Goal: Use online tool/utility: Use online tool/utility

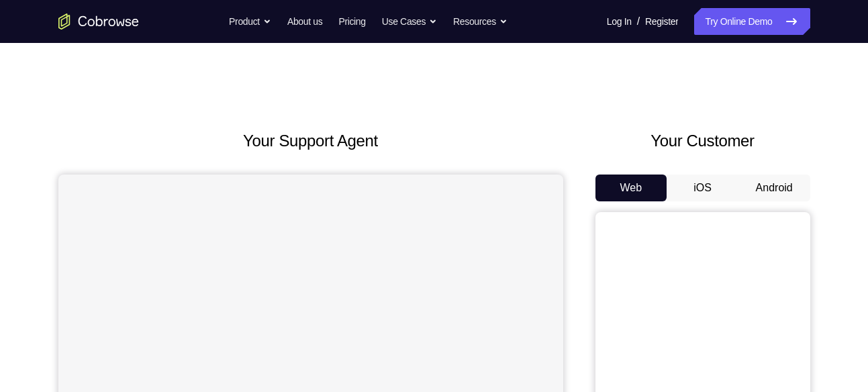
click at [703, 188] on button "iOS" at bounding box center [703, 188] width 72 height 27
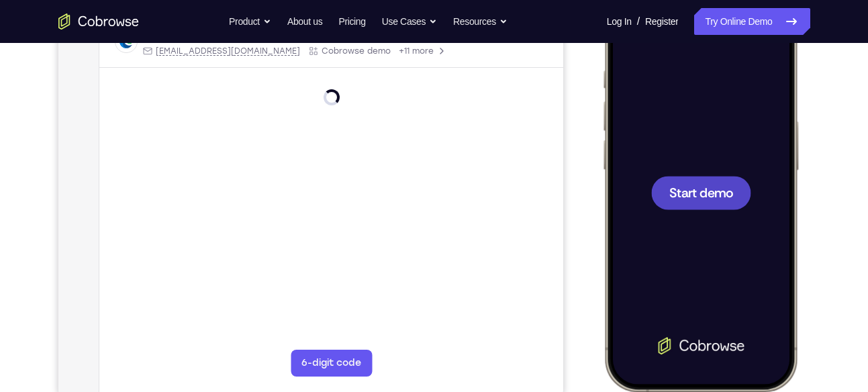
click at [687, 187] on span "Start demo" at bounding box center [701, 192] width 64 height 13
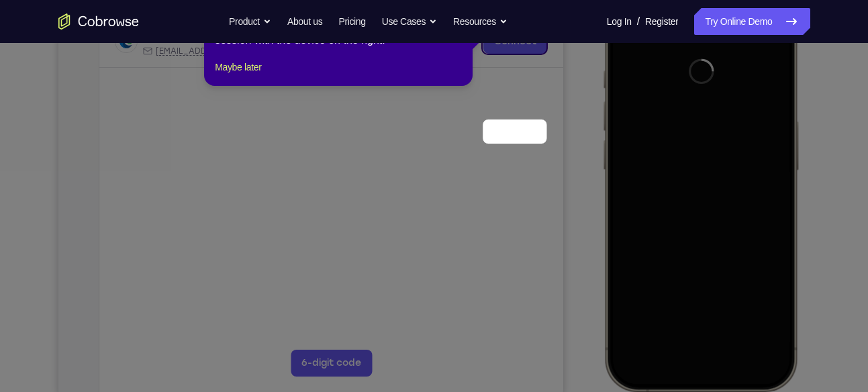
scroll to position [132, 0]
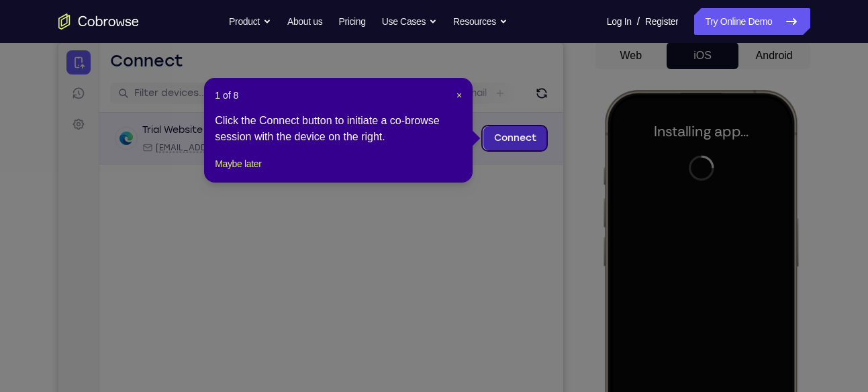
click at [518, 138] on link "Connect" at bounding box center [515, 138] width 64 height 24
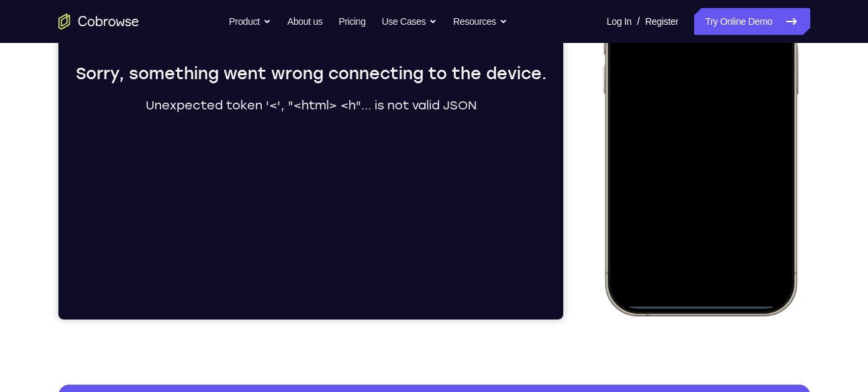
scroll to position [308, 0]
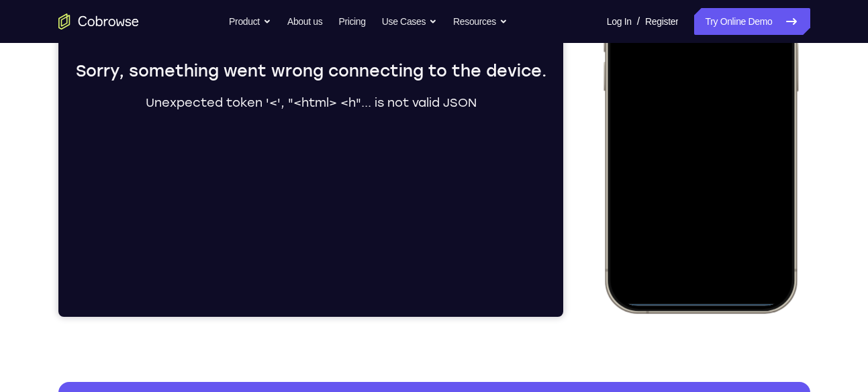
click at [706, 300] on div at bounding box center [700, 113] width 177 height 383
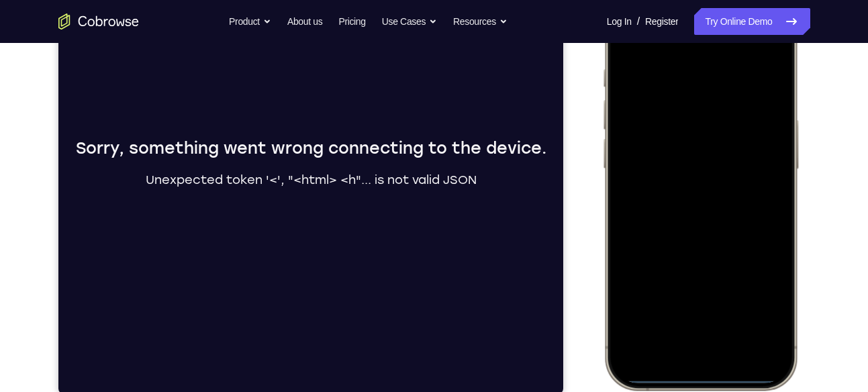
scroll to position [227, 0]
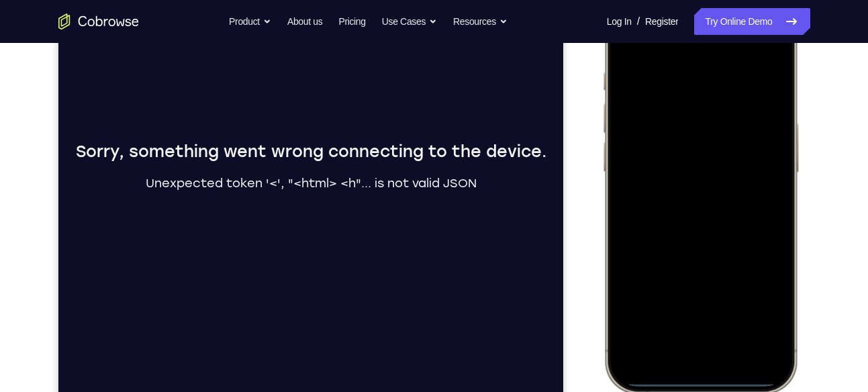
click at [710, 330] on div at bounding box center [700, 194] width 177 height 383
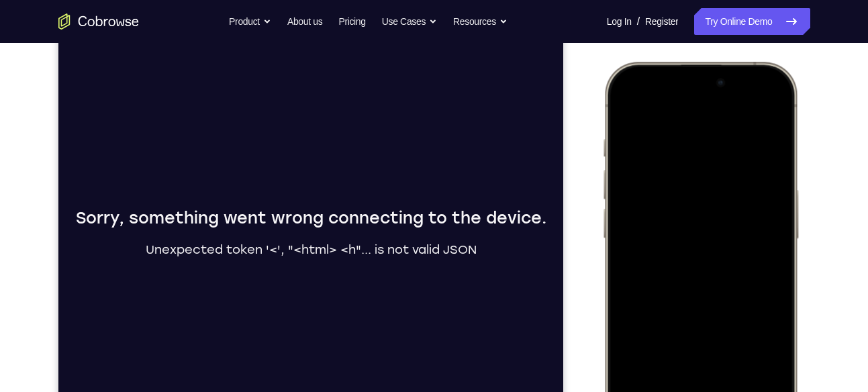
scroll to position [154, 0]
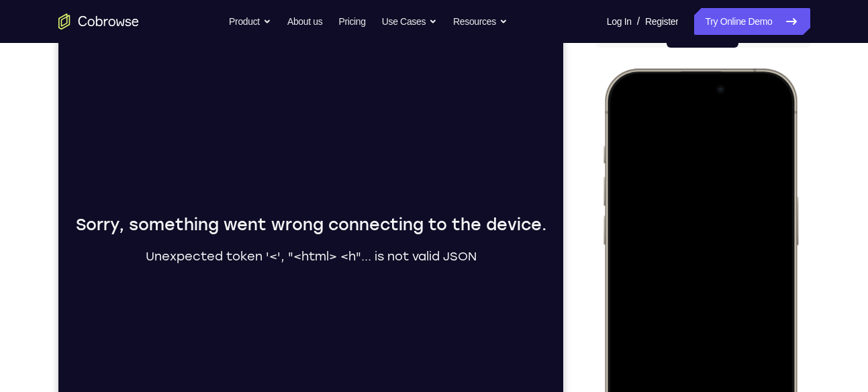
click at [760, 128] on div at bounding box center [700, 267] width 177 height 383
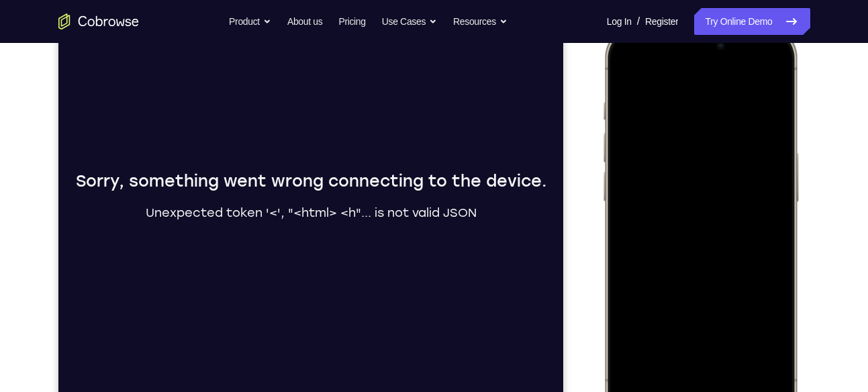
scroll to position [194, 0]
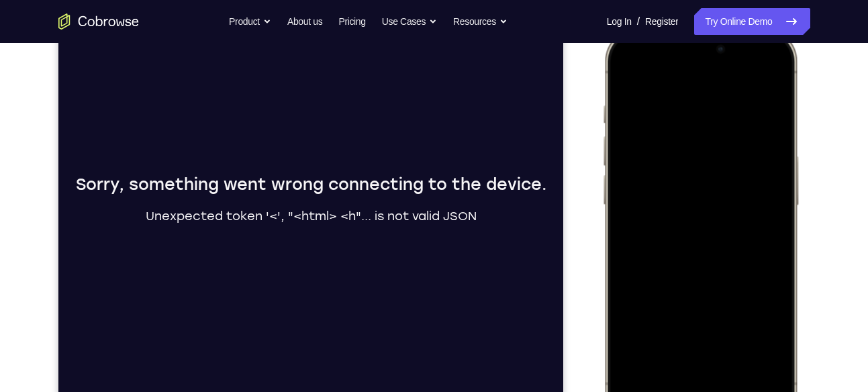
click at [774, 68] on div at bounding box center [700, 227] width 177 height 383
click at [779, 81] on div at bounding box center [700, 227] width 177 height 383
drag, startPoint x: 691, startPoint y: 123, endPoint x: 750, endPoint y: 94, distance: 65.8
click at [750, 94] on div at bounding box center [700, 227] width 177 height 383
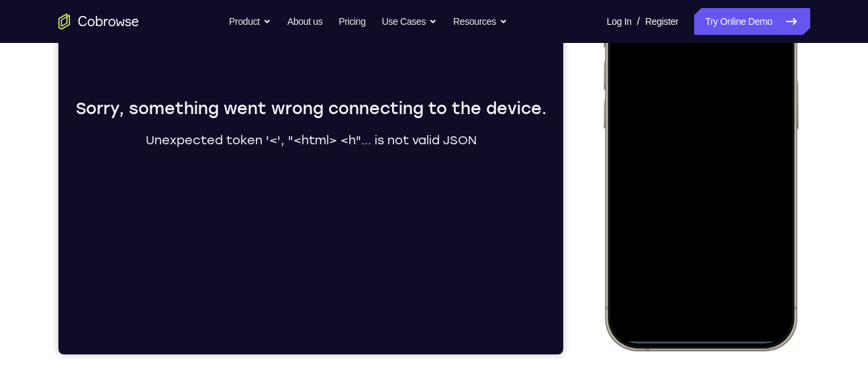
scroll to position [245, 0]
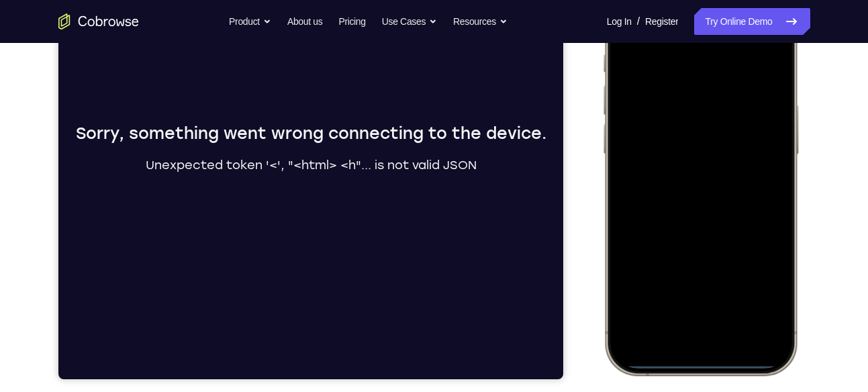
click at [718, 359] on div at bounding box center [700, 176] width 177 height 383
click at [702, 359] on div at bounding box center [700, 176] width 177 height 383
click at [694, 363] on div at bounding box center [700, 176] width 177 height 383
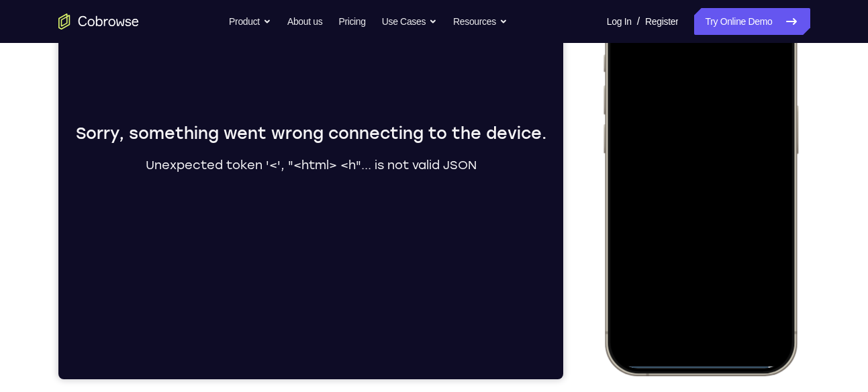
drag, startPoint x: 694, startPoint y: 363, endPoint x: 663, endPoint y: 279, distance: 89.4
click at [663, 279] on div at bounding box center [700, 176] width 177 height 383
drag, startPoint x: 688, startPoint y: 160, endPoint x: 722, endPoint y: 365, distance: 208.2
click at [722, 365] on div at bounding box center [700, 176] width 177 height 383
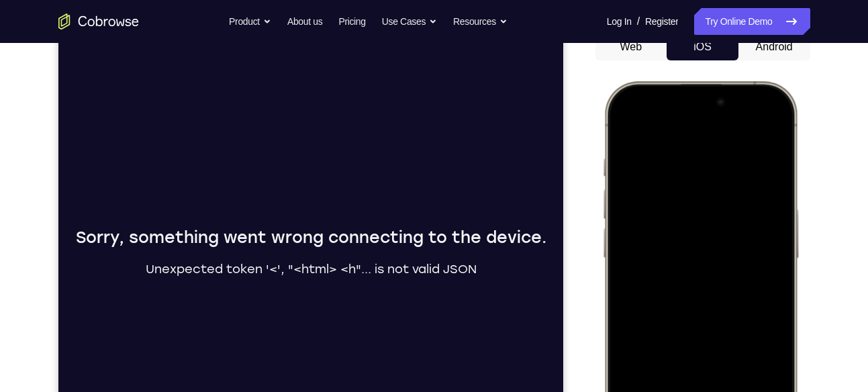
scroll to position [140, 0]
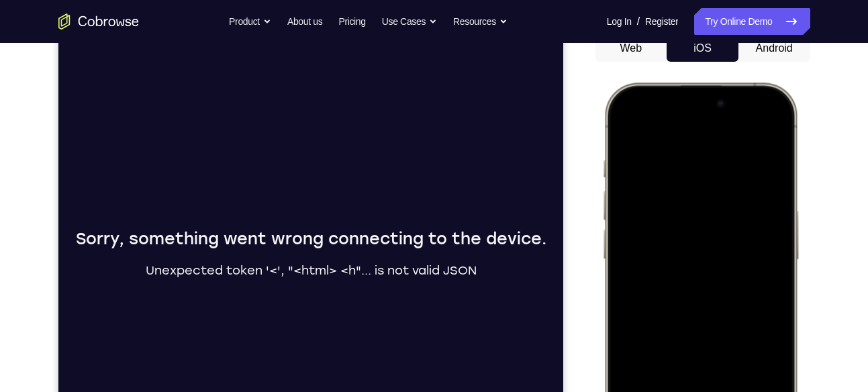
drag, startPoint x: 715, startPoint y: 203, endPoint x: 740, endPoint y: 328, distance: 127.4
click at [740, 328] on div at bounding box center [700, 281] width 177 height 383
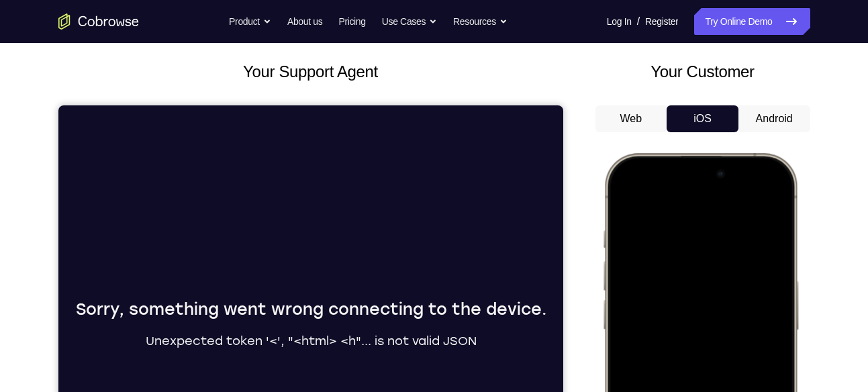
scroll to position [67, 0]
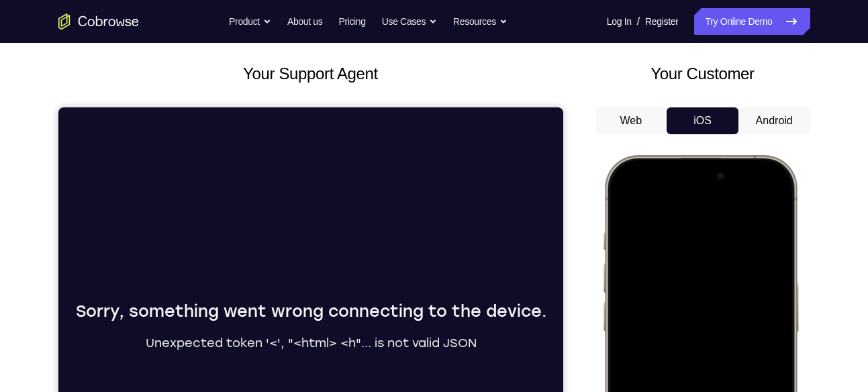
click at [743, 126] on button "Android" at bounding box center [775, 120] width 72 height 27
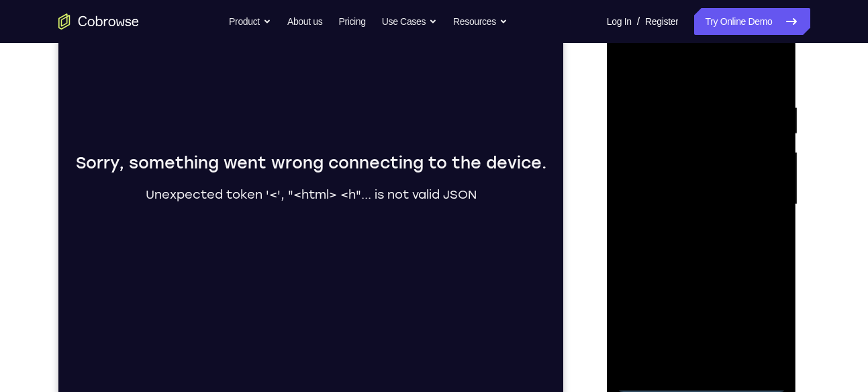
scroll to position [249, 0]
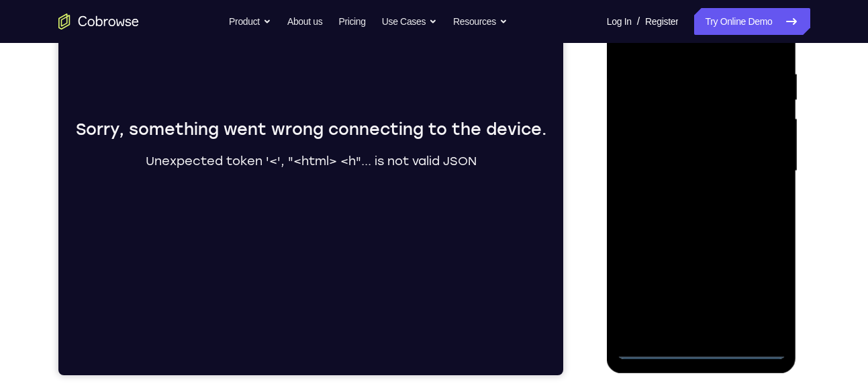
click at [705, 356] on div at bounding box center [701, 171] width 169 height 376
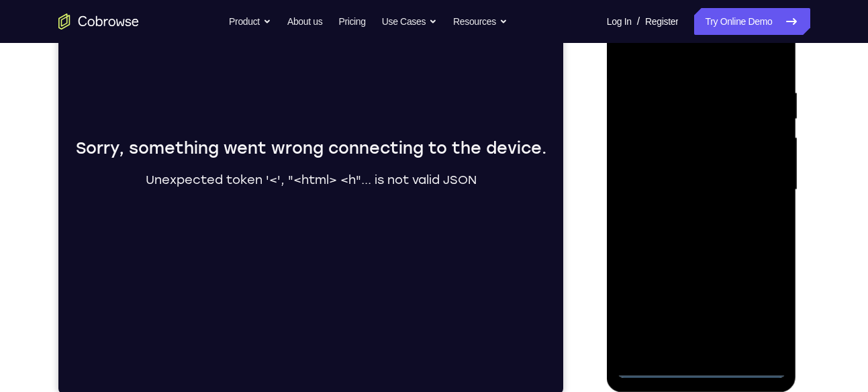
scroll to position [228, 0]
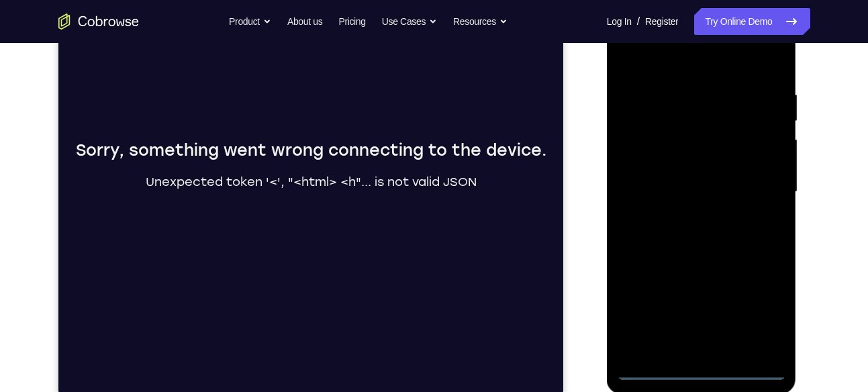
click at [755, 316] on div at bounding box center [701, 192] width 169 height 376
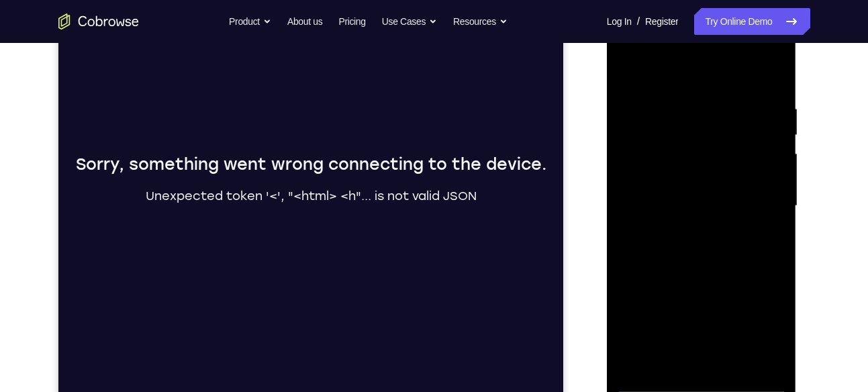
scroll to position [212, 0]
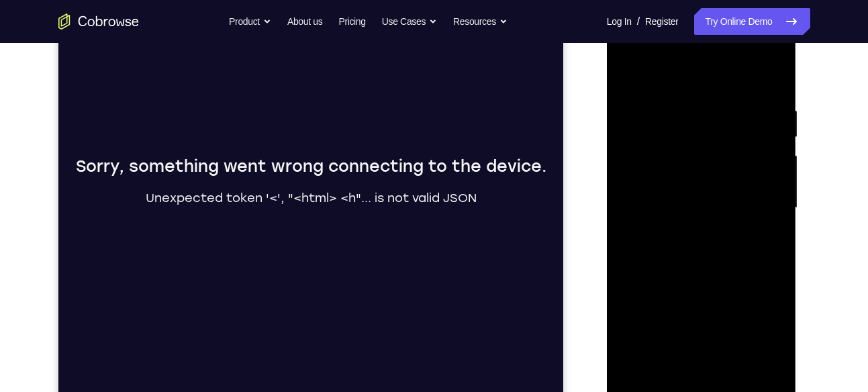
click at [676, 79] on div at bounding box center [701, 208] width 169 height 376
click at [764, 204] on div at bounding box center [701, 208] width 169 height 376
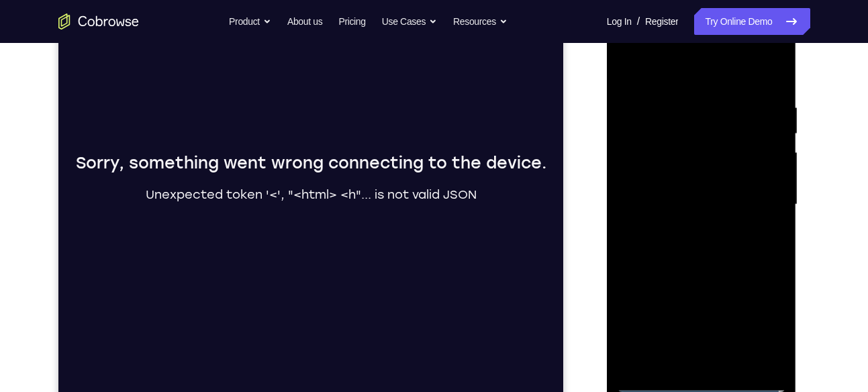
click at [682, 231] on div at bounding box center [701, 205] width 169 height 376
click at [671, 195] on div at bounding box center [701, 205] width 169 height 376
click at [676, 172] on div at bounding box center [701, 205] width 169 height 376
click at [689, 204] on div at bounding box center [701, 205] width 169 height 376
click at [700, 251] on div at bounding box center [701, 205] width 169 height 376
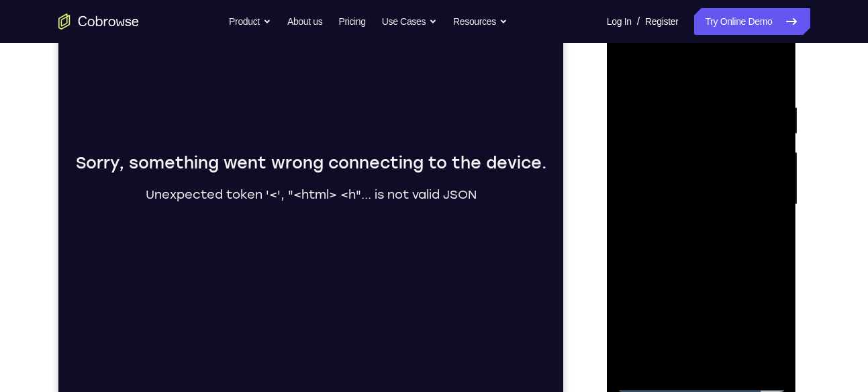
click at [684, 243] on div at bounding box center [701, 205] width 169 height 376
click at [683, 226] on div at bounding box center [701, 205] width 169 height 376
click at [770, 172] on div at bounding box center [701, 205] width 169 height 376
click at [637, 181] on div at bounding box center [701, 205] width 169 height 376
click at [642, 177] on div at bounding box center [701, 205] width 169 height 376
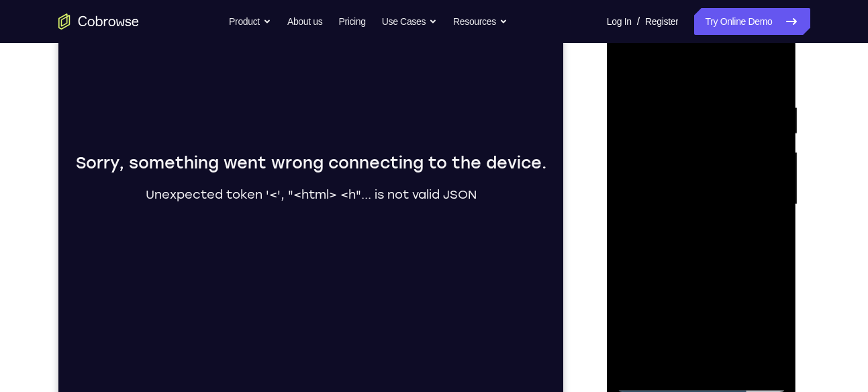
click at [682, 204] on div at bounding box center [701, 205] width 169 height 376
click at [695, 244] on div at bounding box center [701, 205] width 169 height 376
click at [642, 223] on div at bounding box center [701, 205] width 169 height 376
click at [702, 187] on div at bounding box center [701, 205] width 169 height 376
click at [638, 183] on div at bounding box center [701, 205] width 169 height 376
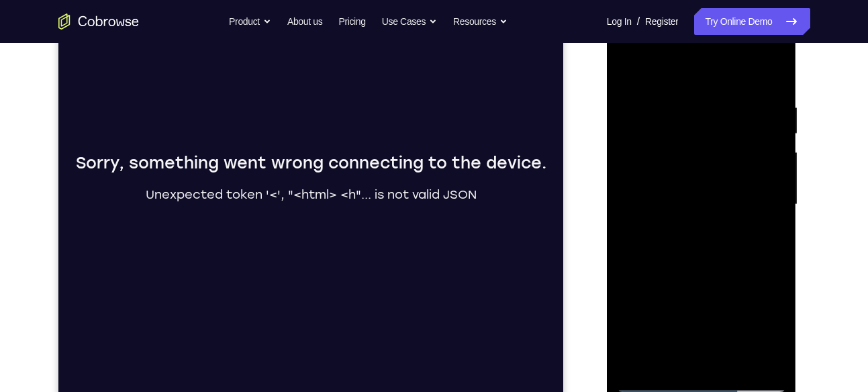
click at [670, 201] on div at bounding box center [701, 205] width 169 height 376
click at [702, 240] on div at bounding box center [701, 205] width 169 height 376
click at [704, 228] on div at bounding box center [701, 205] width 169 height 376
click at [711, 204] on div at bounding box center [701, 205] width 169 height 376
click at [705, 244] on div at bounding box center [701, 205] width 169 height 376
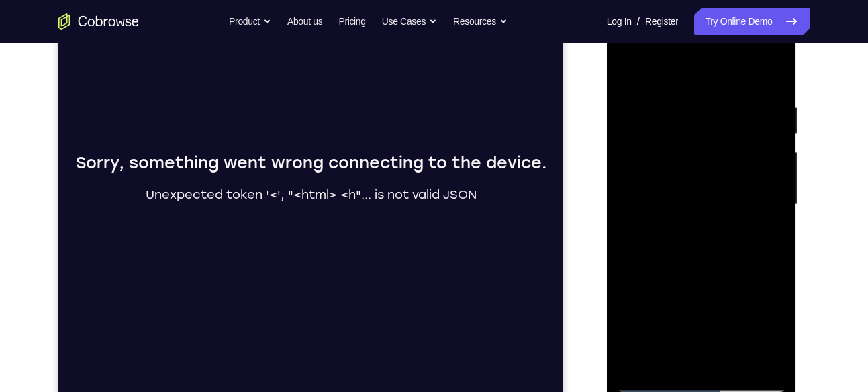
click at [705, 244] on div at bounding box center [701, 205] width 169 height 376
click at [688, 240] on div at bounding box center [701, 205] width 169 height 376
click at [701, 249] on div at bounding box center [701, 205] width 169 height 376
click at [706, 228] on div at bounding box center [701, 205] width 169 height 376
click at [690, 179] on div at bounding box center [701, 205] width 169 height 376
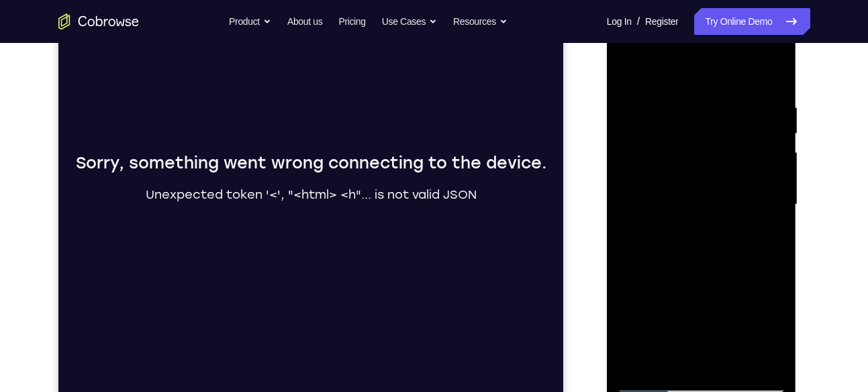
click at [697, 203] on div at bounding box center [701, 205] width 169 height 376
click at [704, 250] on div at bounding box center [701, 205] width 169 height 376
click at [698, 241] on div at bounding box center [701, 205] width 169 height 376
click at [639, 225] on div at bounding box center [701, 205] width 169 height 376
click at [688, 204] on div at bounding box center [701, 205] width 169 height 376
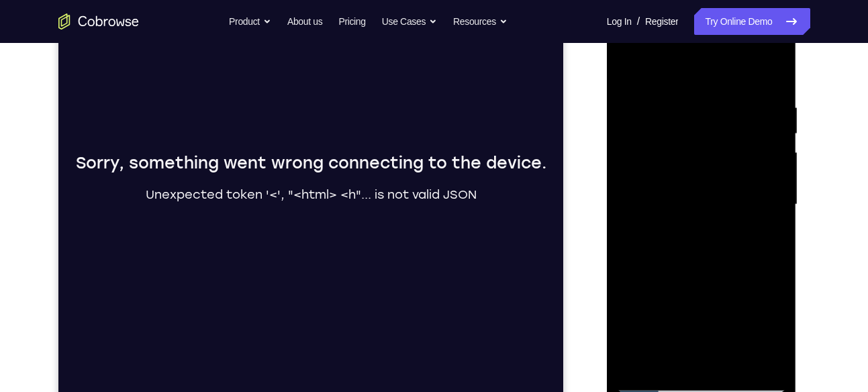
click at [710, 242] on div at bounding box center [701, 205] width 169 height 376
click at [719, 220] on div at bounding box center [701, 205] width 169 height 376
click at [702, 135] on div at bounding box center [701, 205] width 169 height 376
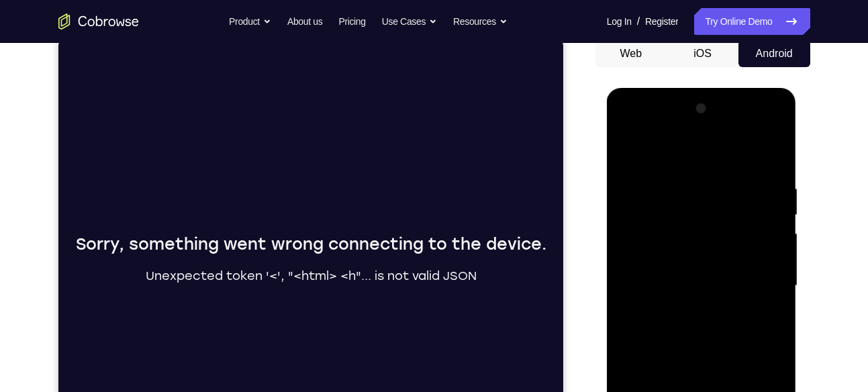
scroll to position [173, 0]
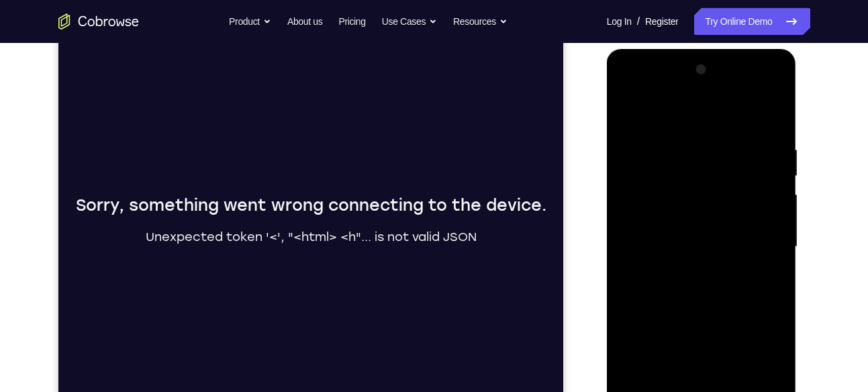
click at [628, 107] on div at bounding box center [701, 247] width 169 height 376
click at [699, 217] on div at bounding box center [701, 247] width 169 height 376
click at [745, 230] on div at bounding box center [701, 247] width 169 height 376
click at [749, 228] on div at bounding box center [701, 247] width 169 height 376
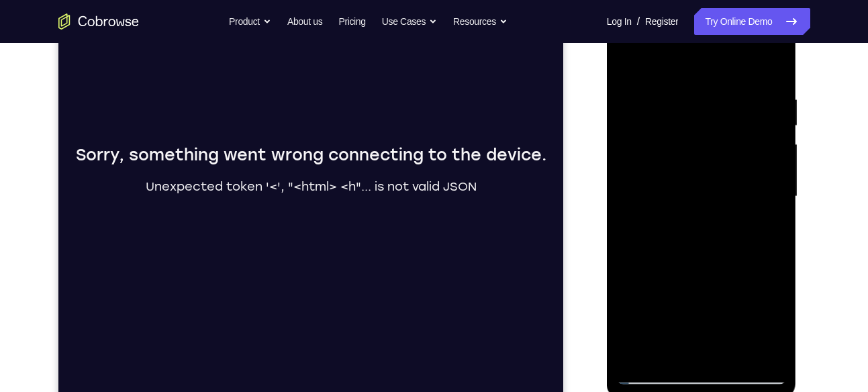
scroll to position [228, 0]
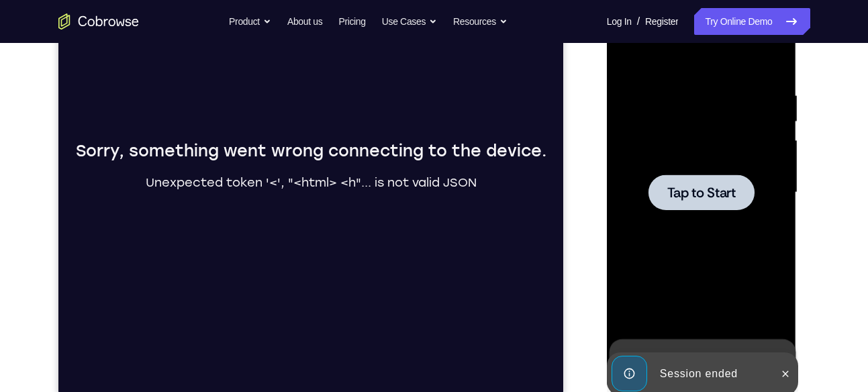
click at [716, 192] on span "Tap to Start" at bounding box center [702, 192] width 68 height 13
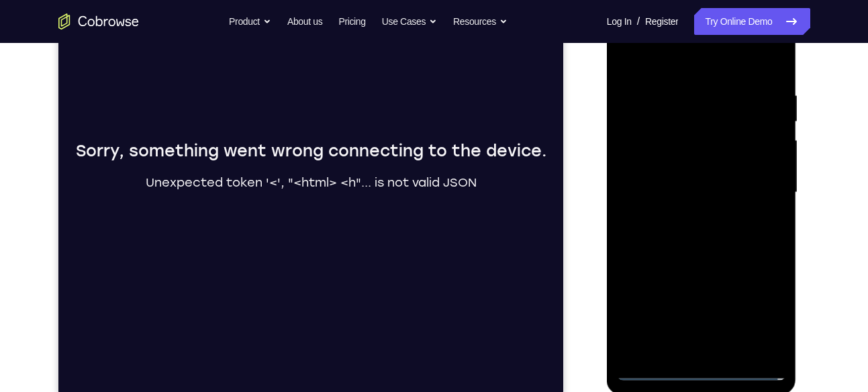
click at [696, 363] on div at bounding box center [701, 193] width 169 height 376
click at [702, 375] on div at bounding box center [701, 193] width 169 height 376
click at [753, 316] on div at bounding box center [701, 193] width 169 height 376
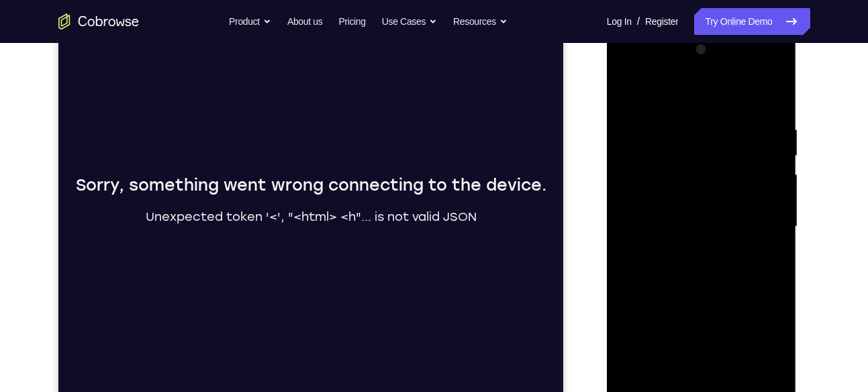
scroll to position [190, 0]
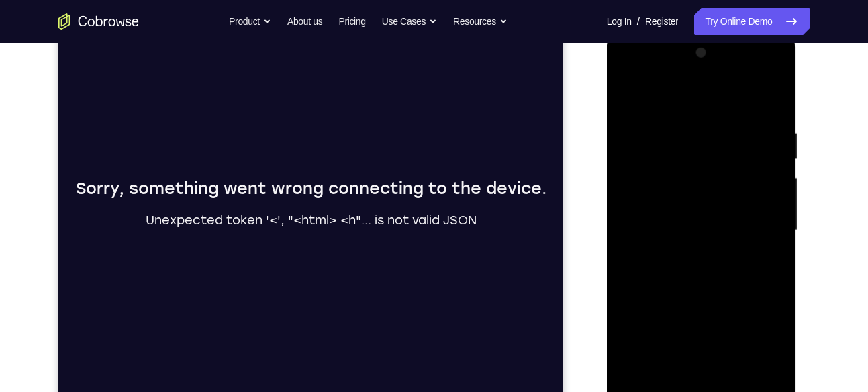
click at [688, 94] on div at bounding box center [701, 230] width 169 height 376
click at [757, 227] on div at bounding box center [701, 230] width 169 height 376
click at [689, 253] on div at bounding box center [701, 230] width 169 height 376
click at [699, 212] on div at bounding box center [701, 230] width 169 height 376
click at [685, 204] on div at bounding box center [701, 230] width 169 height 376
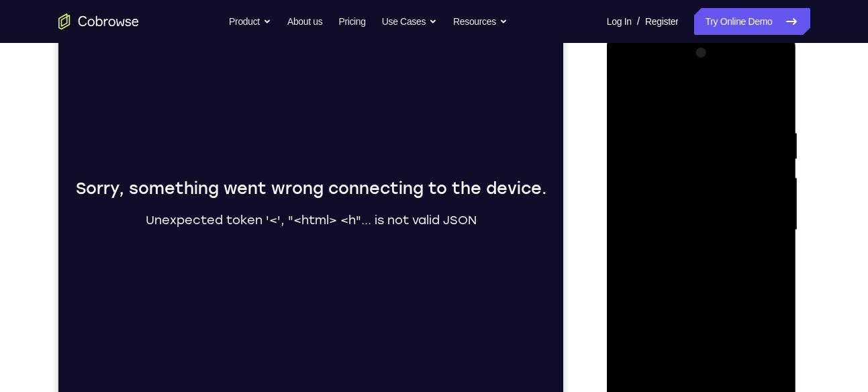
drag, startPoint x: 685, startPoint y: 204, endPoint x: 674, endPoint y: 204, distance: 10.7
click at [674, 204] on div at bounding box center [701, 230] width 169 height 376
click at [687, 228] on div at bounding box center [701, 230] width 169 height 376
click at [702, 275] on div at bounding box center [701, 230] width 169 height 376
click at [703, 267] on div at bounding box center [701, 230] width 169 height 376
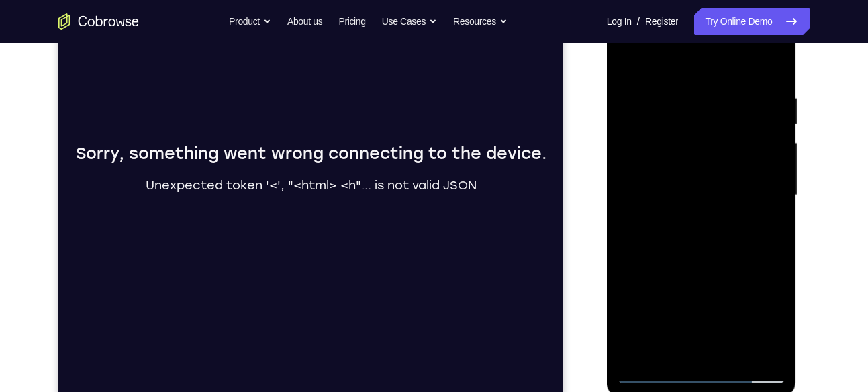
scroll to position [226, 0]
click at [773, 209] on div at bounding box center [701, 195] width 169 height 376
click at [687, 170] on div at bounding box center [701, 195] width 169 height 376
click at [702, 197] on div at bounding box center [701, 195] width 169 height 376
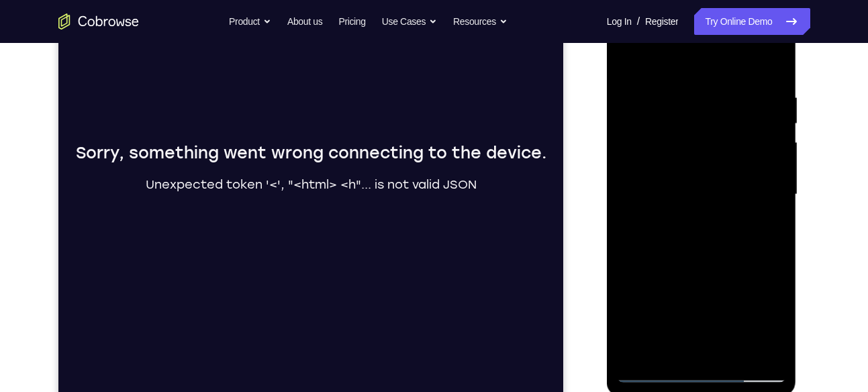
click at [705, 236] on div at bounding box center [701, 195] width 169 height 376
click at [700, 232] on div at bounding box center [701, 195] width 169 height 376
click at [696, 229] on div at bounding box center [701, 195] width 169 height 376
click at [688, 217] on div at bounding box center [701, 195] width 169 height 376
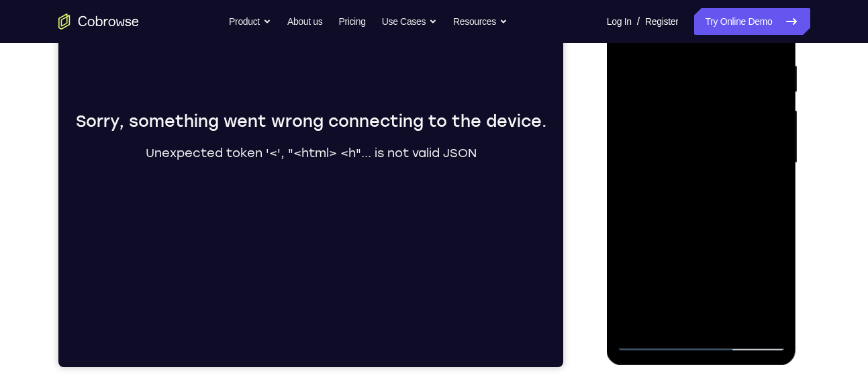
scroll to position [258, 0]
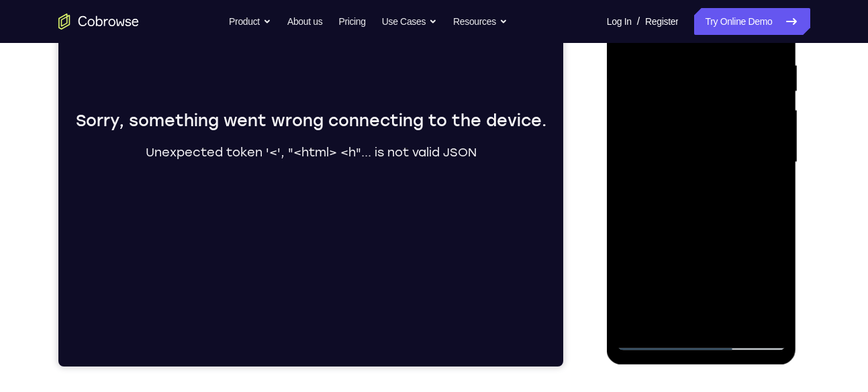
click at [711, 178] on div at bounding box center [701, 162] width 169 height 376
click at [686, 96] on div at bounding box center [701, 162] width 169 height 376
